Goal: Navigation & Orientation: Find specific page/section

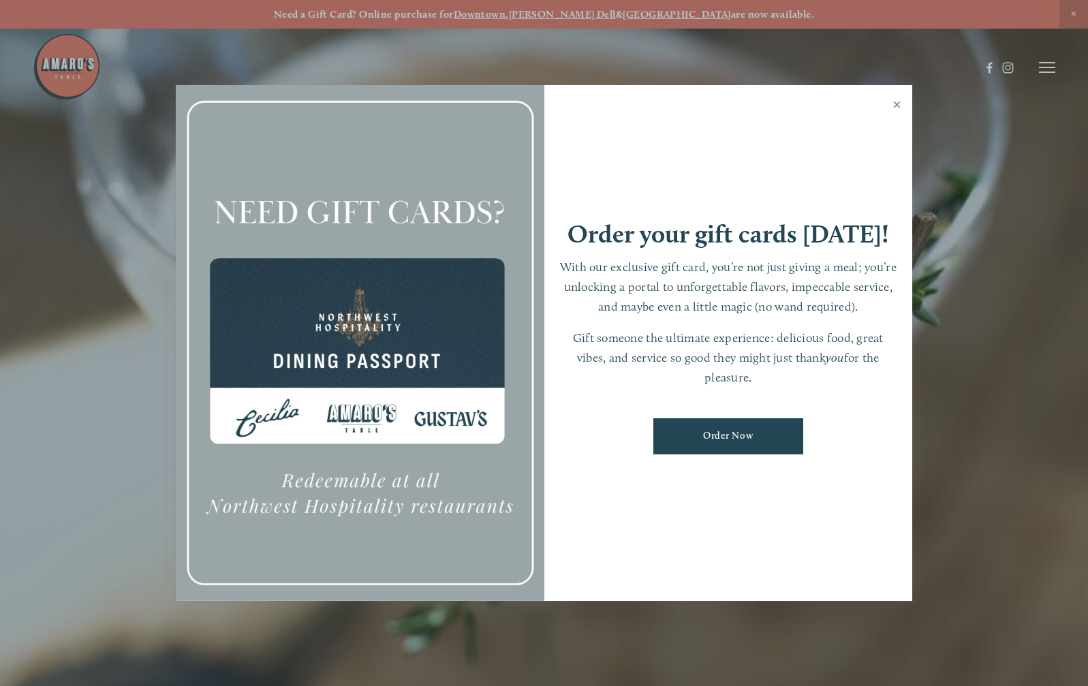
click at [896, 106] on link "Close" at bounding box center [897, 106] width 27 height 38
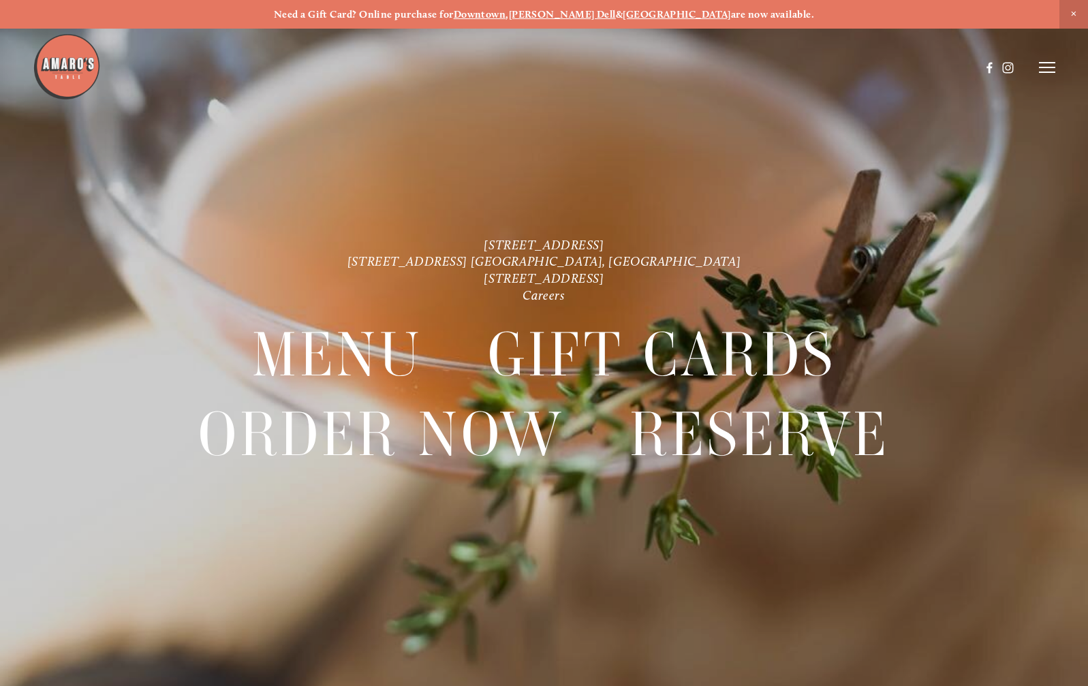
click at [1041, 69] on icon at bounding box center [1047, 67] width 16 height 12
click at [796, 65] on span "Menu" at bounding box center [798, 67] width 25 height 12
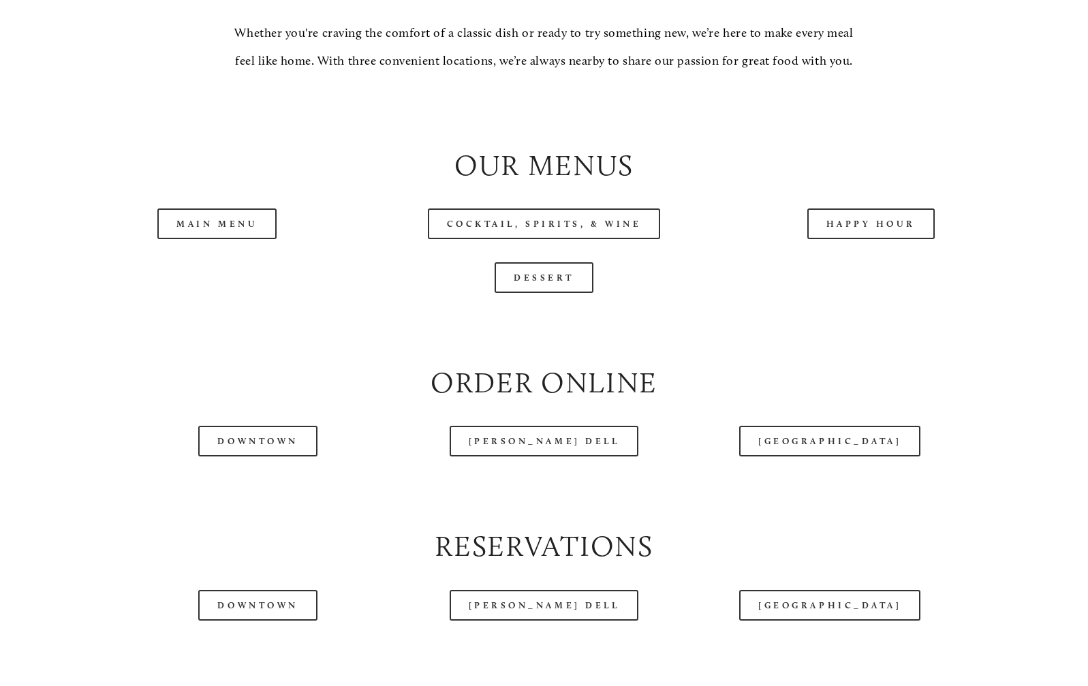
scroll to position [1322, 0]
click at [878, 239] on link "Happy Hour" at bounding box center [872, 223] width 128 height 31
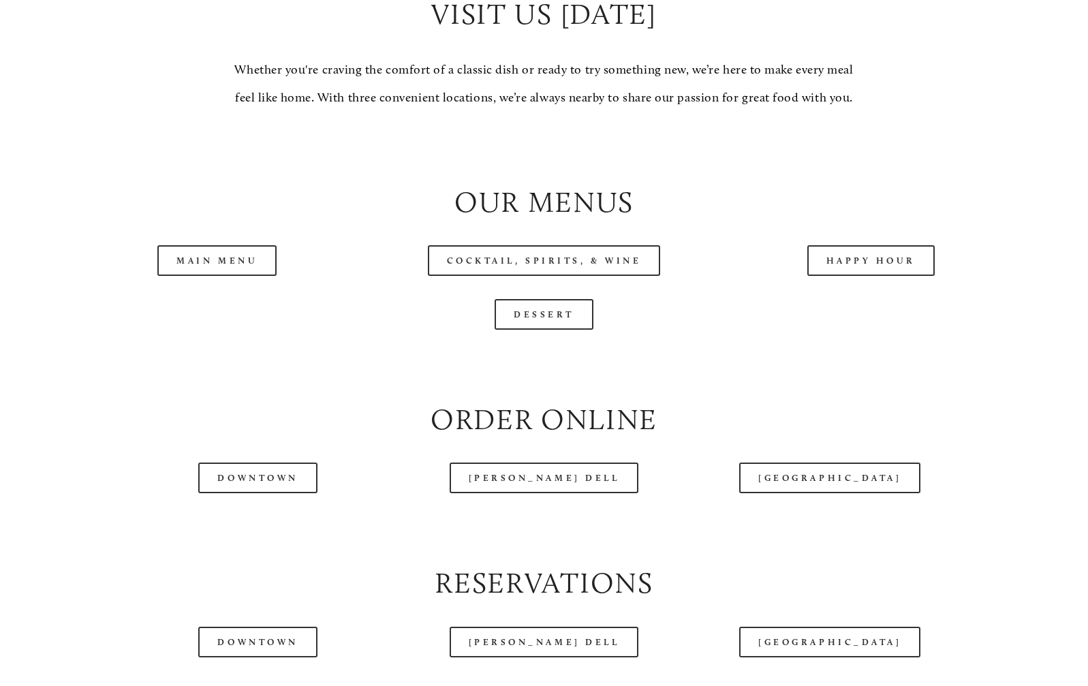
scroll to position [1285, 0]
click at [198, 275] on link "Main Menu" at bounding box center [216, 260] width 119 height 31
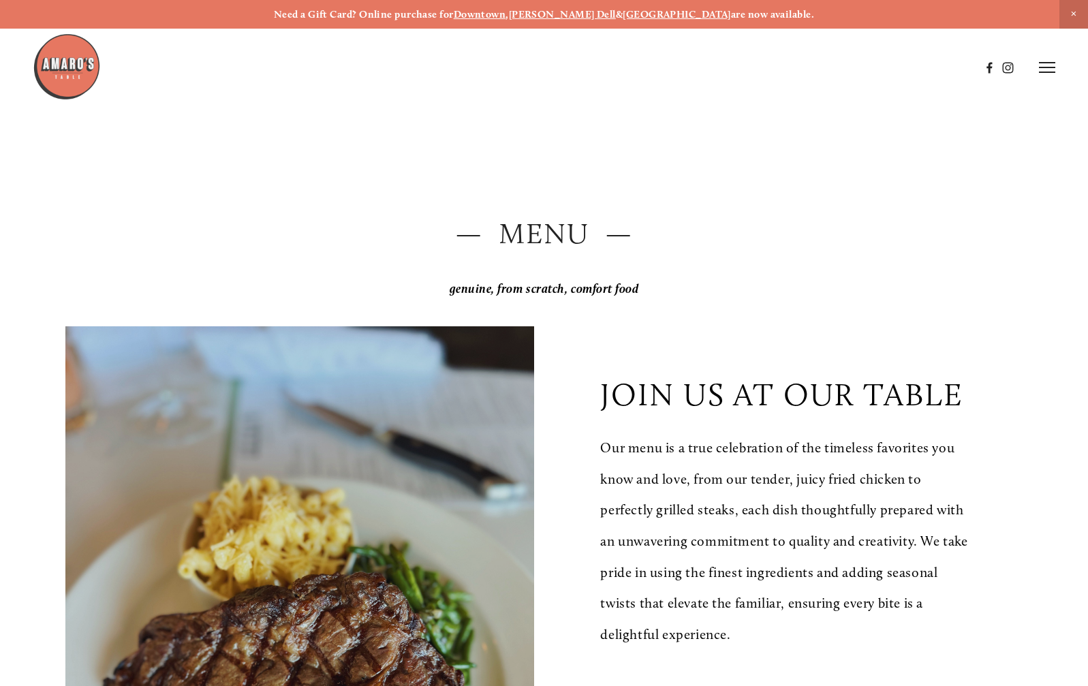
click at [1048, 63] on line at bounding box center [1047, 63] width 16 height 0
click at [915, 68] on span "Gallery" at bounding box center [921, 67] width 31 height 12
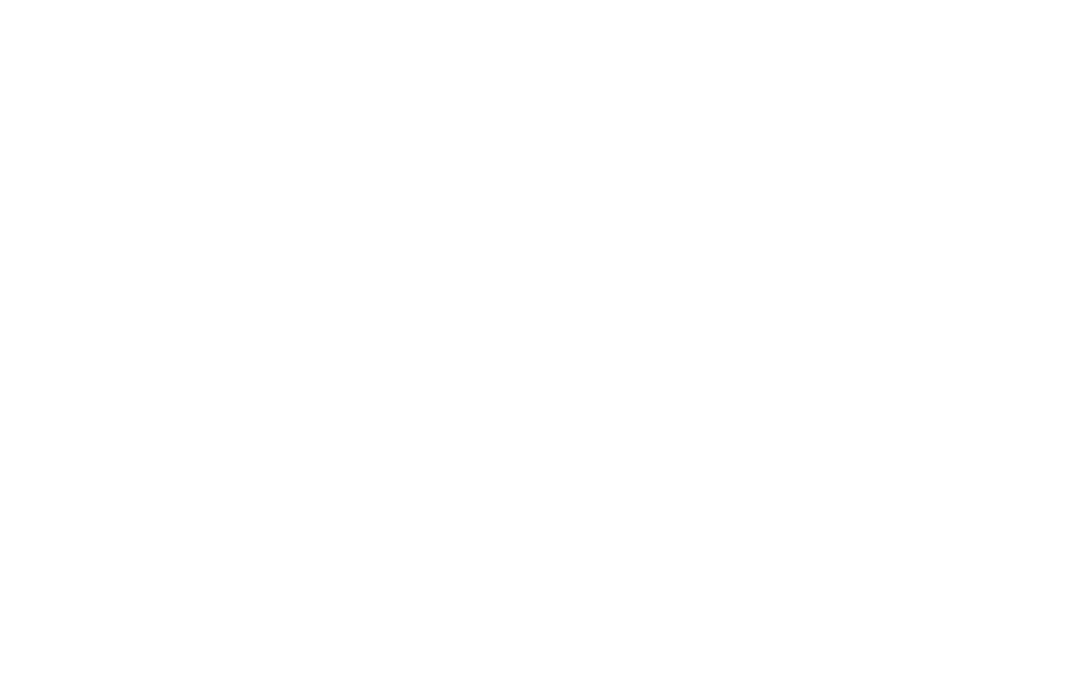
scroll to position [17111, 0]
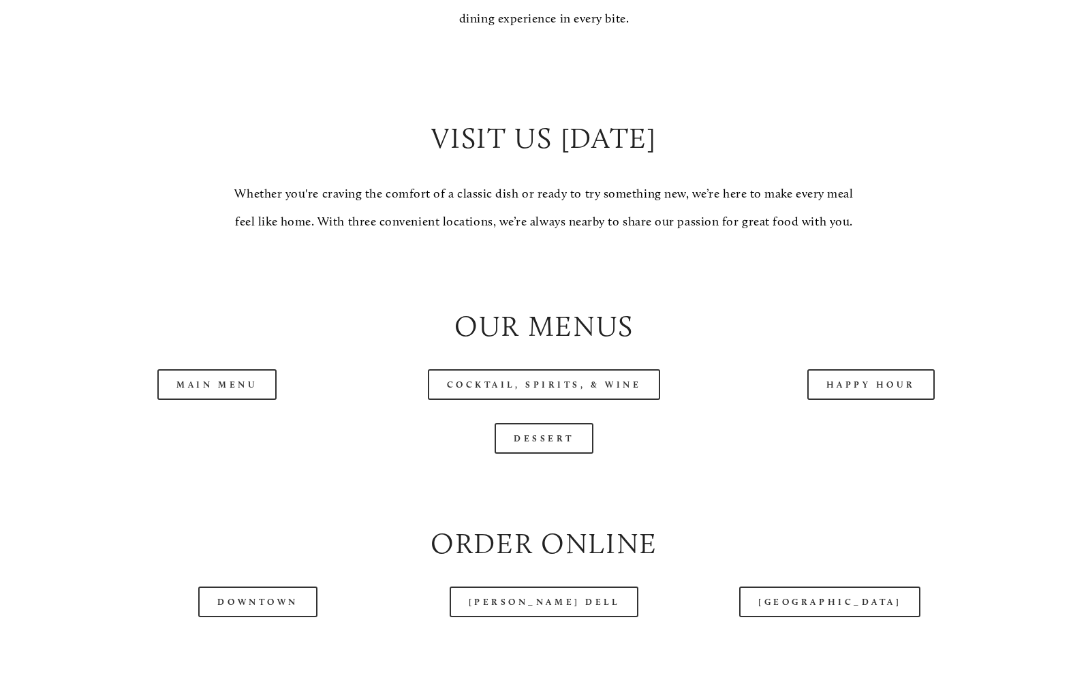
scroll to position [1162, 0]
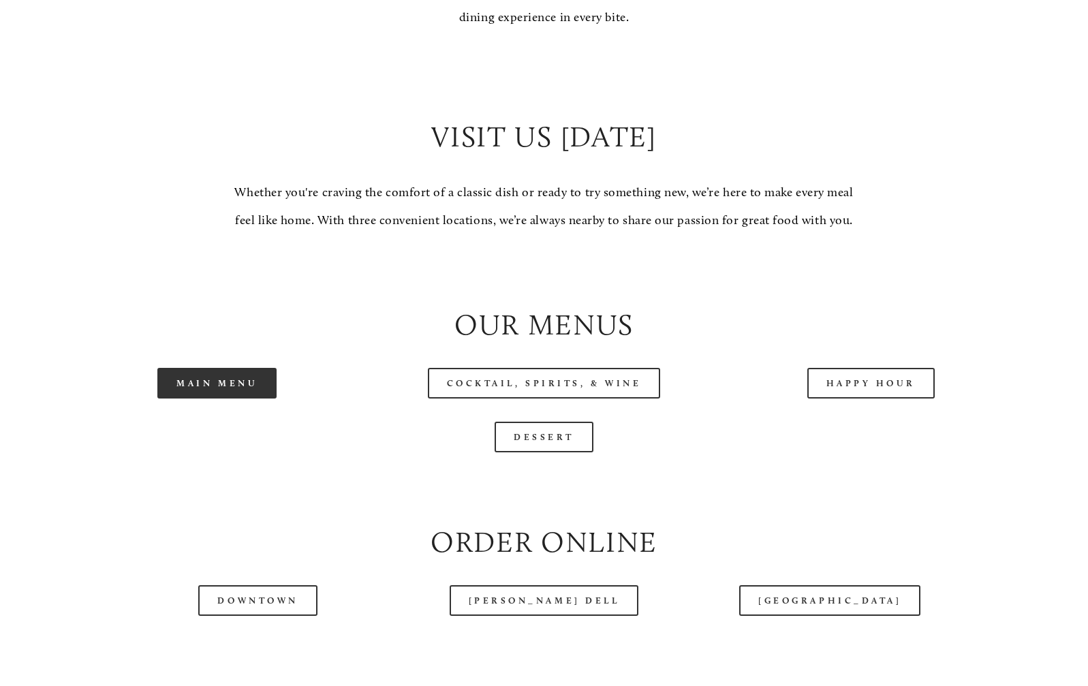
click at [207, 399] on link "Main Menu" at bounding box center [216, 383] width 119 height 31
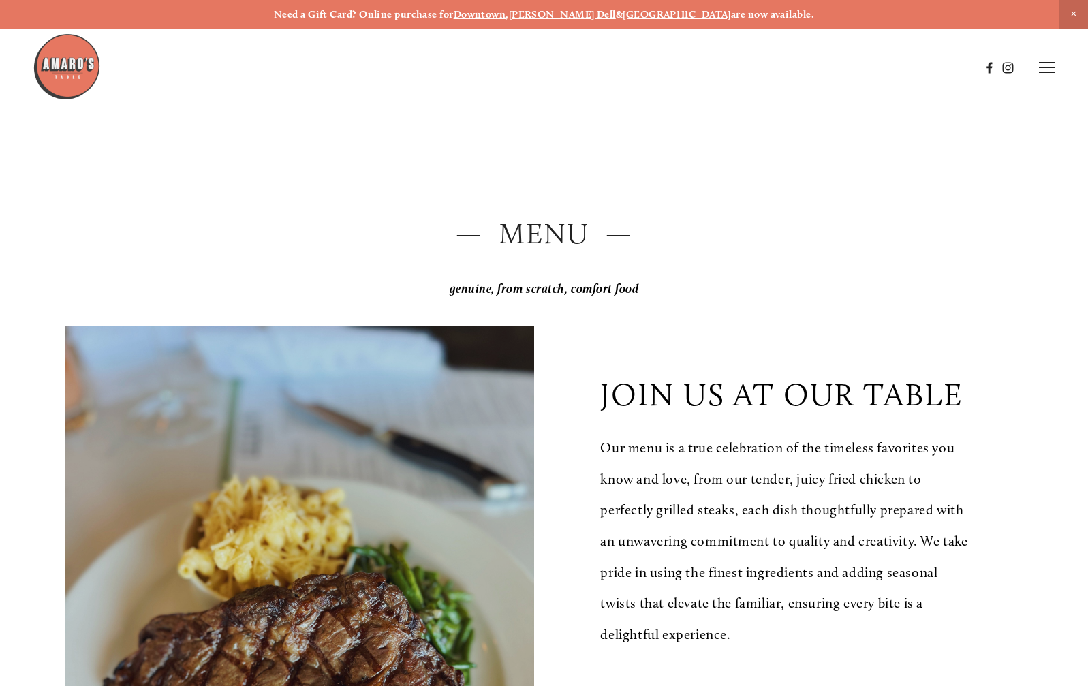
click at [1041, 67] on line at bounding box center [1047, 67] width 16 height 0
click at [920, 65] on span "Gallery" at bounding box center [921, 67] width 31 height 12
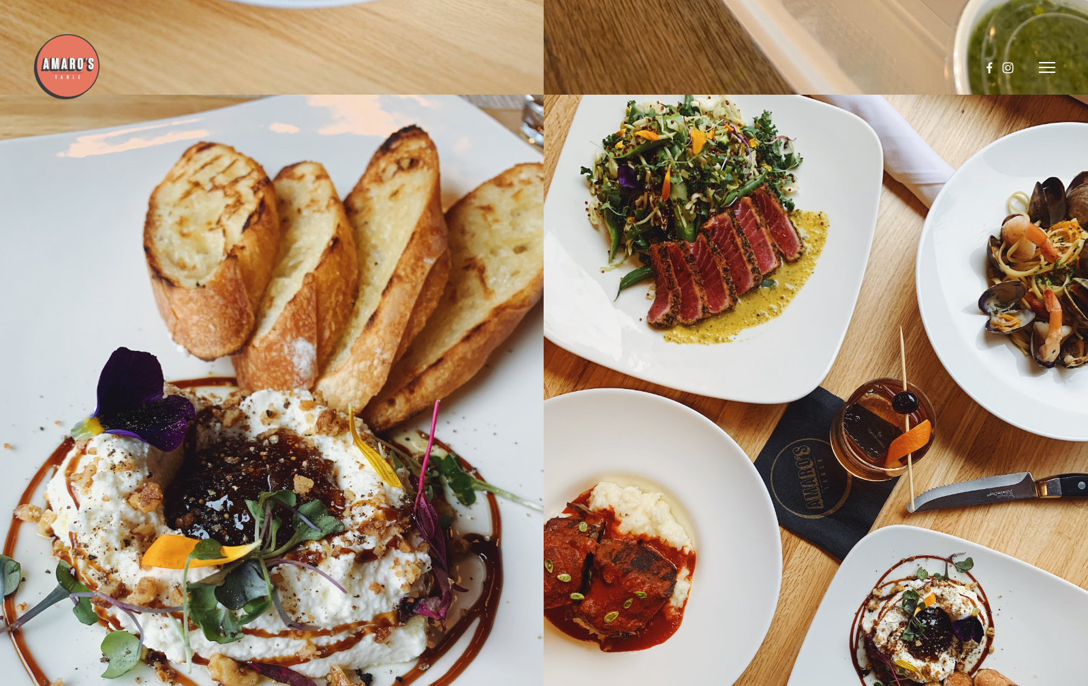
scroll to position [16913, 0]
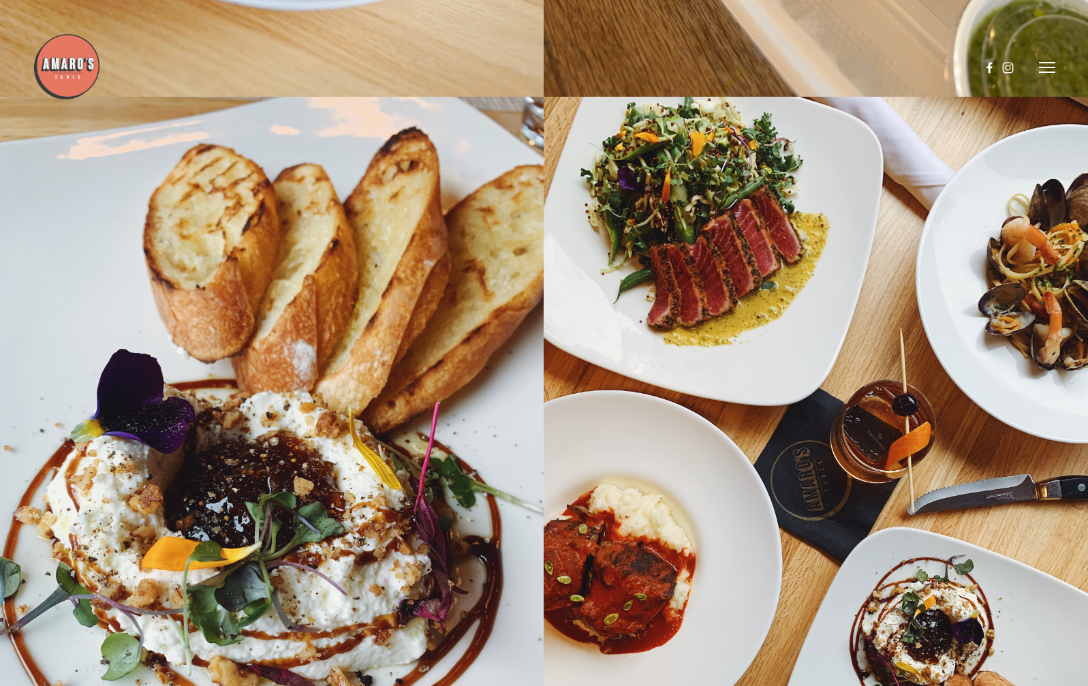
click at [278, 432] on div at bounding box center [272, 460] width 545 height 726
click at [285, 480] on div at bounding box center [272, 460] width 545 height 726
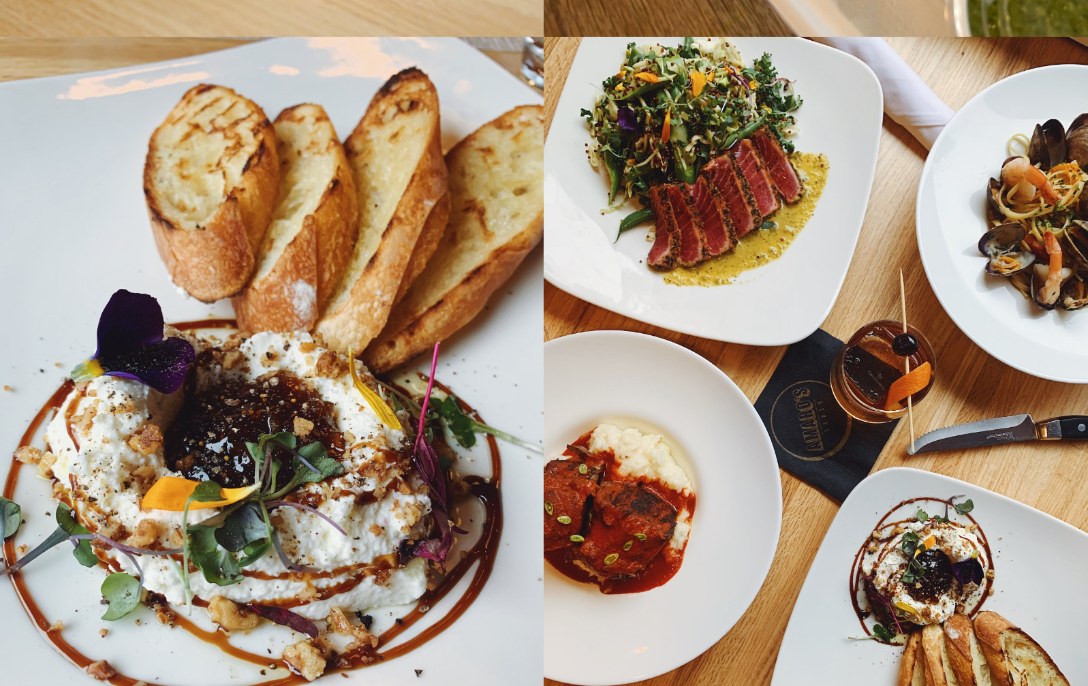
scroll to position [16973, 0]
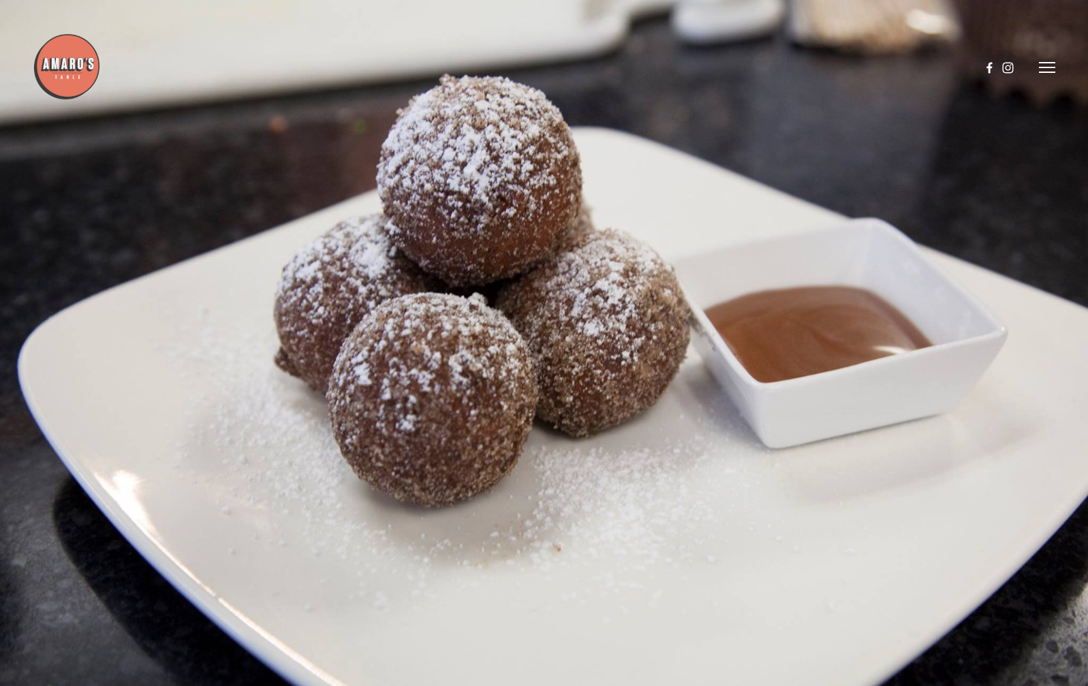
scroll to position [7599, 0]
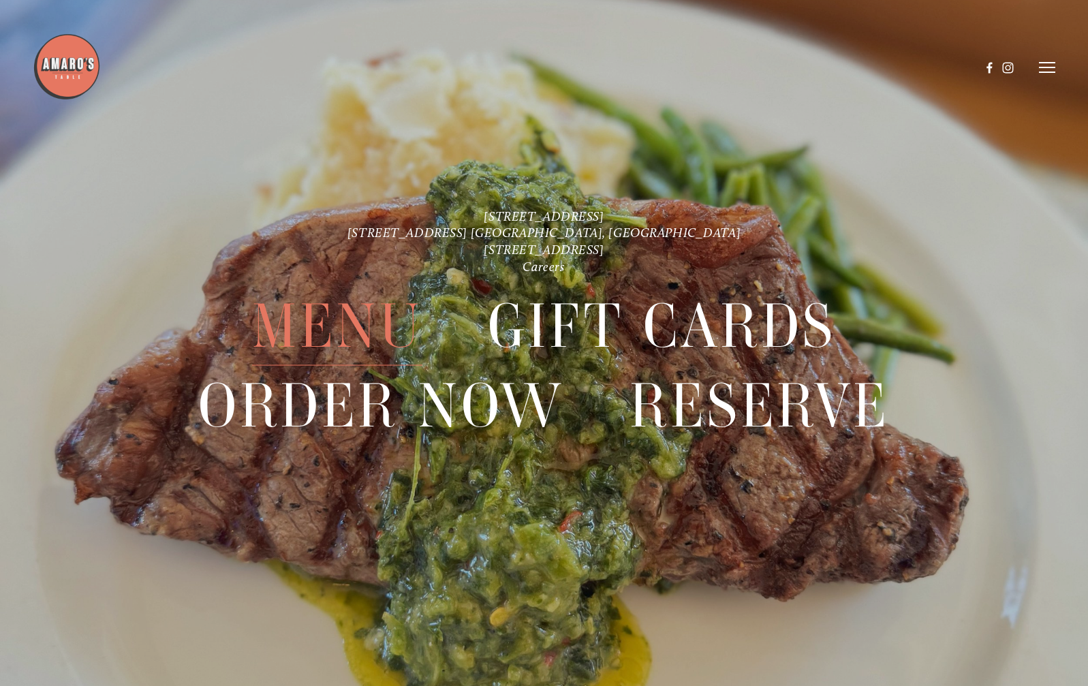
scroll to position [3133, 0]
click at [342, 327] on span "Menu" at bounding box center [337, 326] width 170 height 79
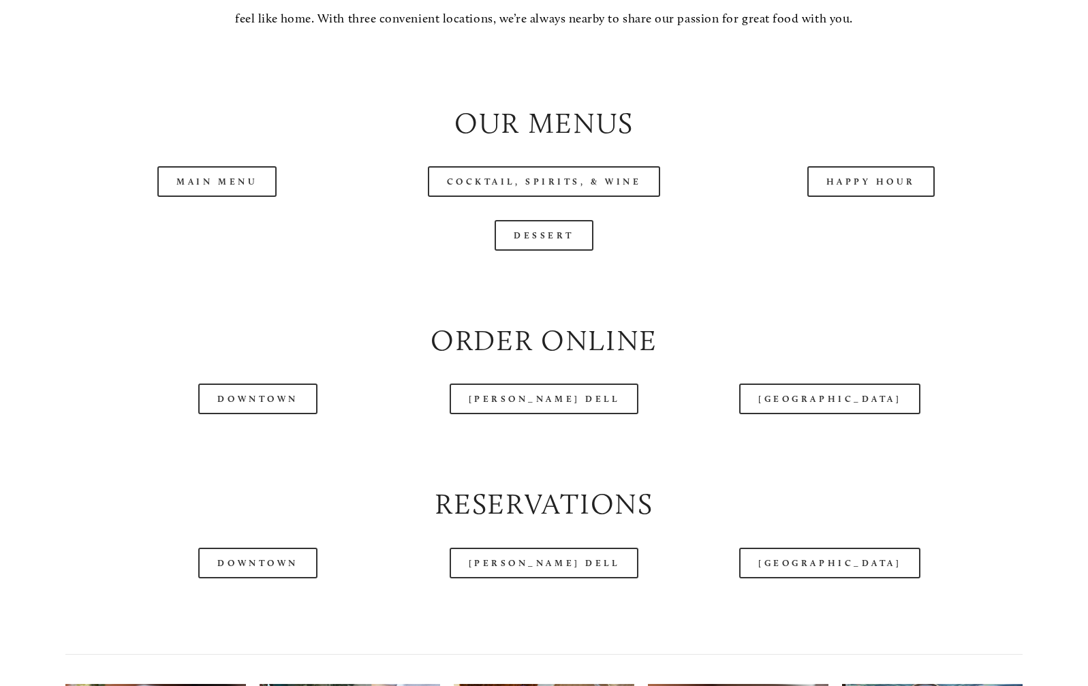
scroll to position [1365, 0]
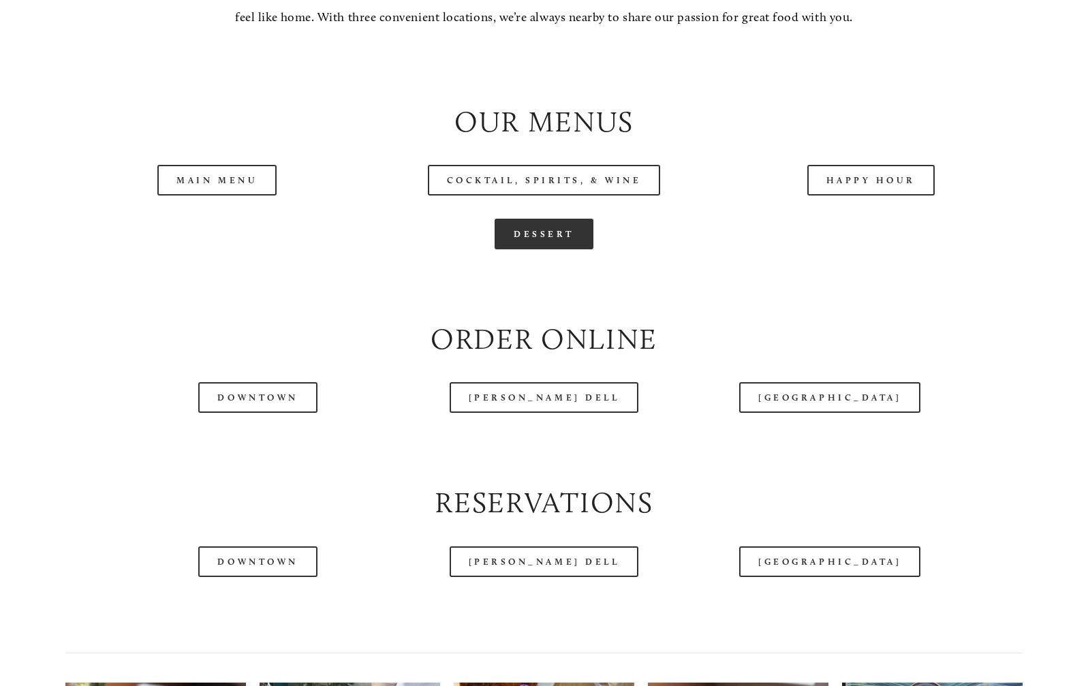
click at [538, 249] on link "Dessert" at bounding box center [544, 234] width 99 height 31
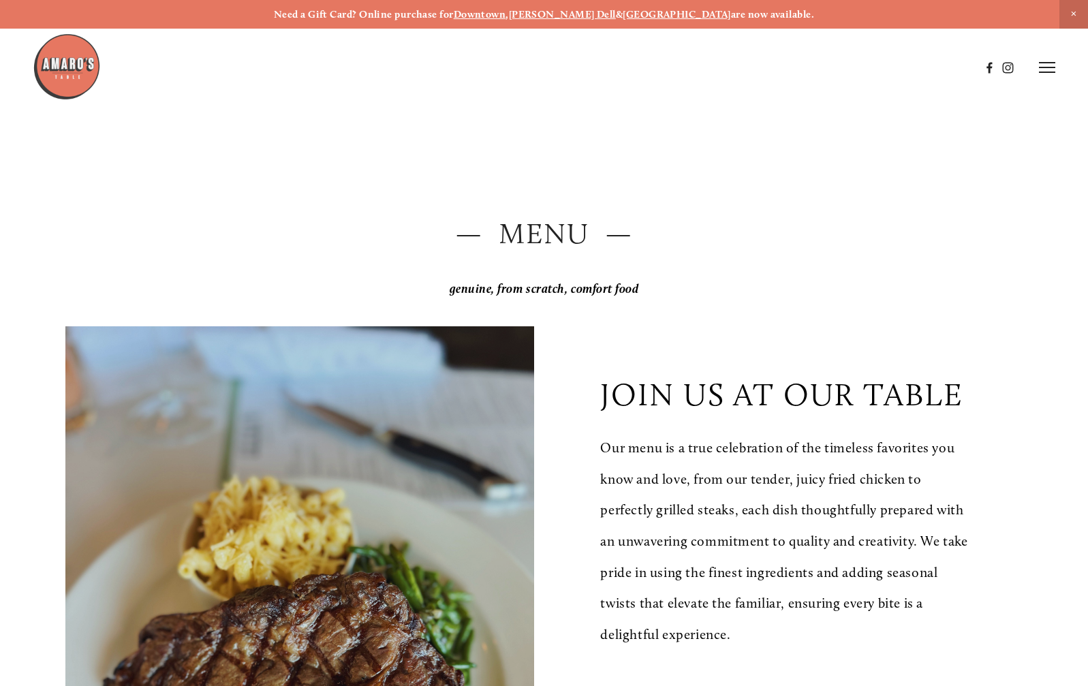
scroll to position [3133, 0]
